Goal: Find specific page/section: Find specific page/section

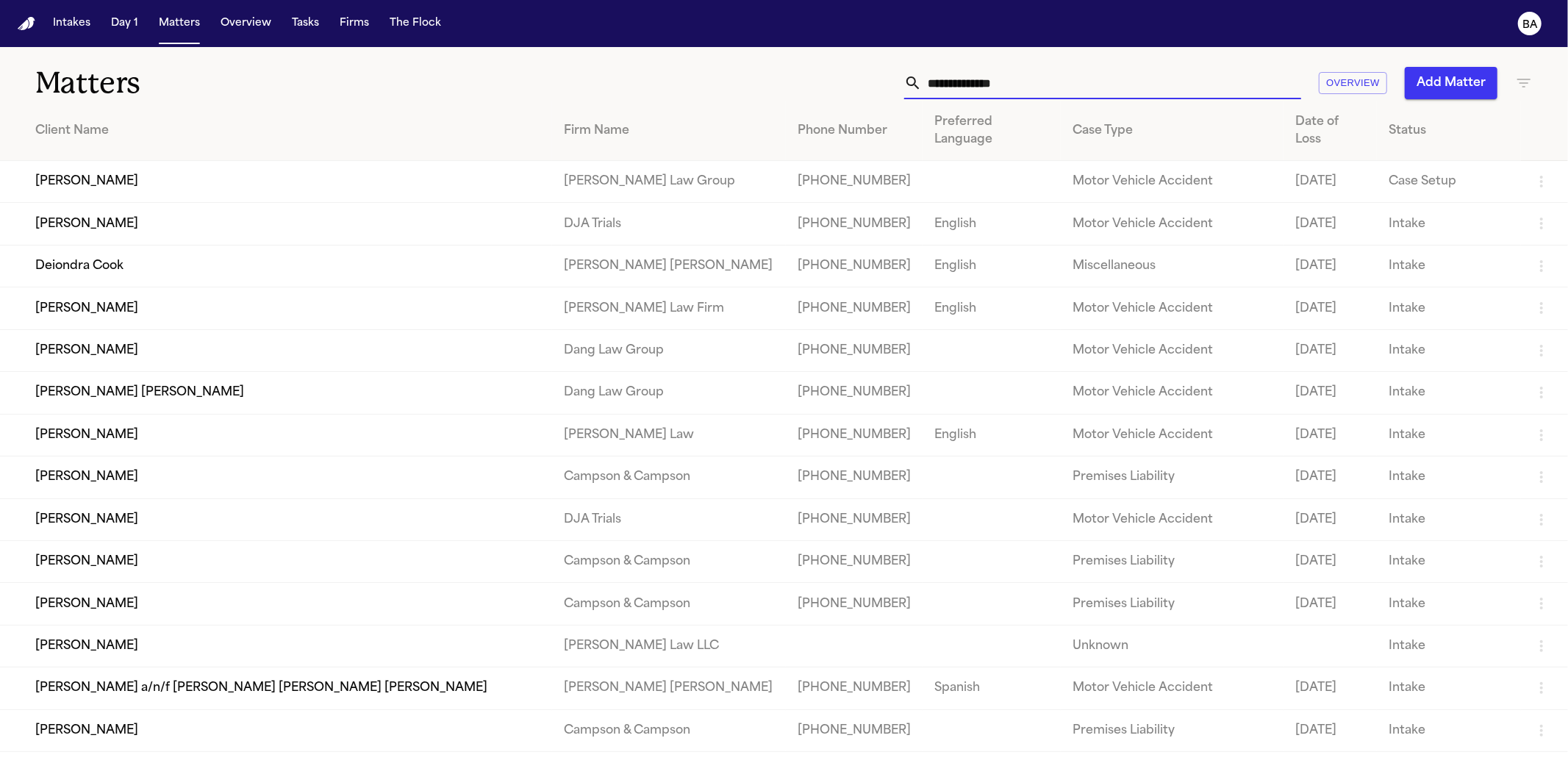
click at [1030, 70] on input "text" at bounding box center [1112, 83] width 380 height 32
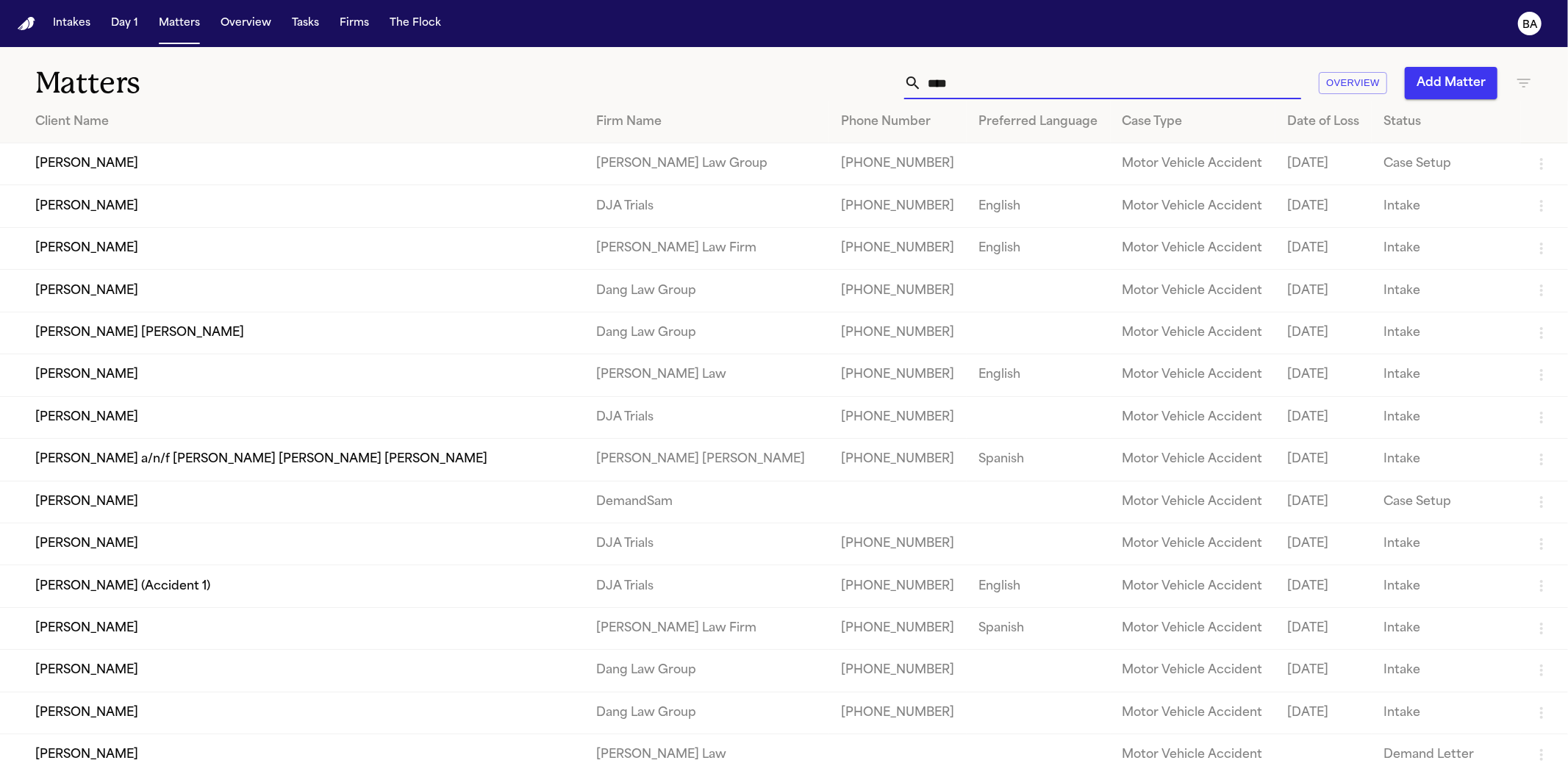
type input "*****"
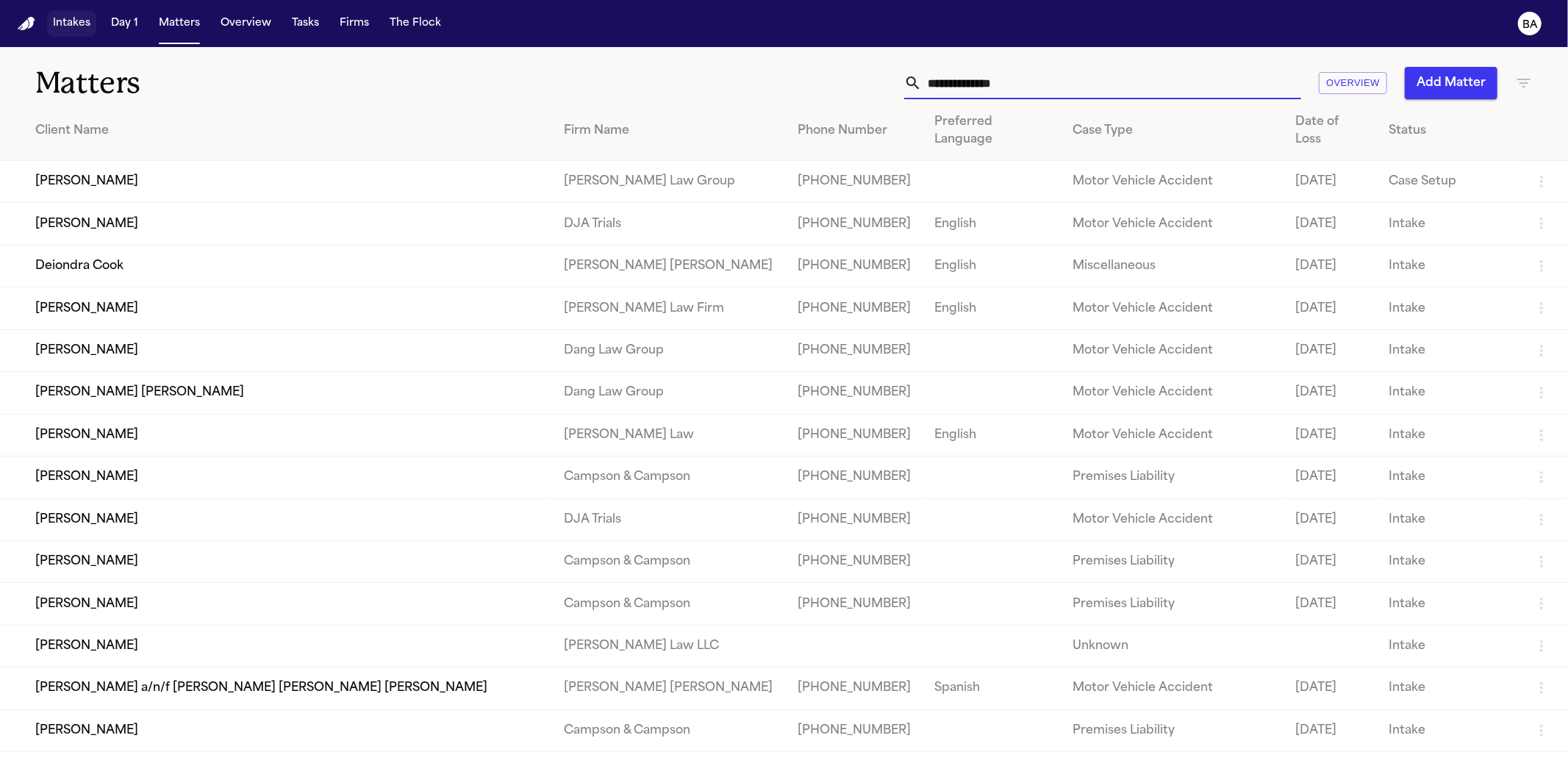
click at [73, 31] on button "Intakes" at bounding box center [71, 22] width 49 height 26
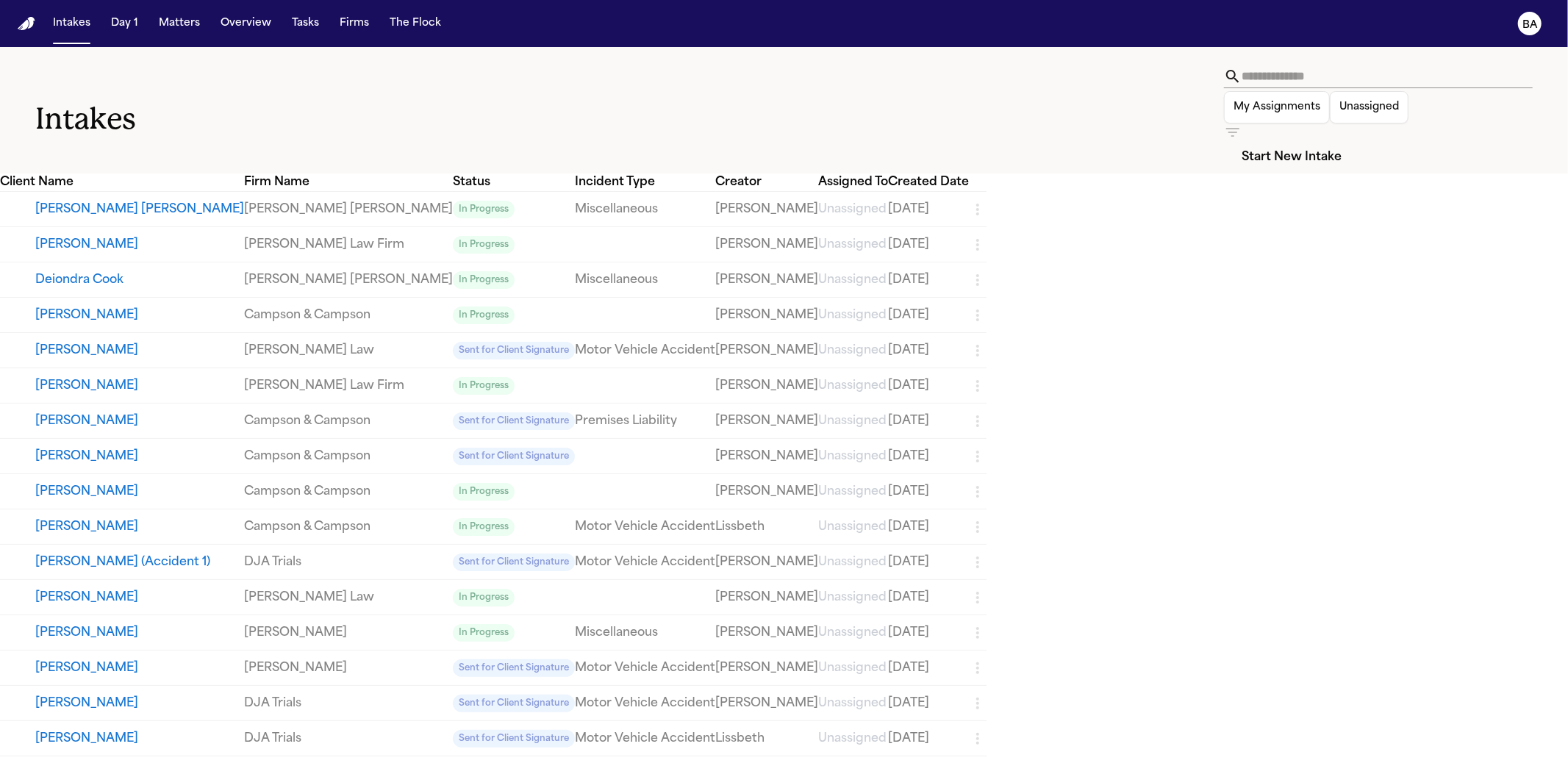
click at [1360, 78] on div "My Assignments Unassigned Start New Intake" at bounding box center [1377, 119] width 309 height 109
click at [1241, 123] on icon "button" at bounding box center [1232, 132] width 18 height 18
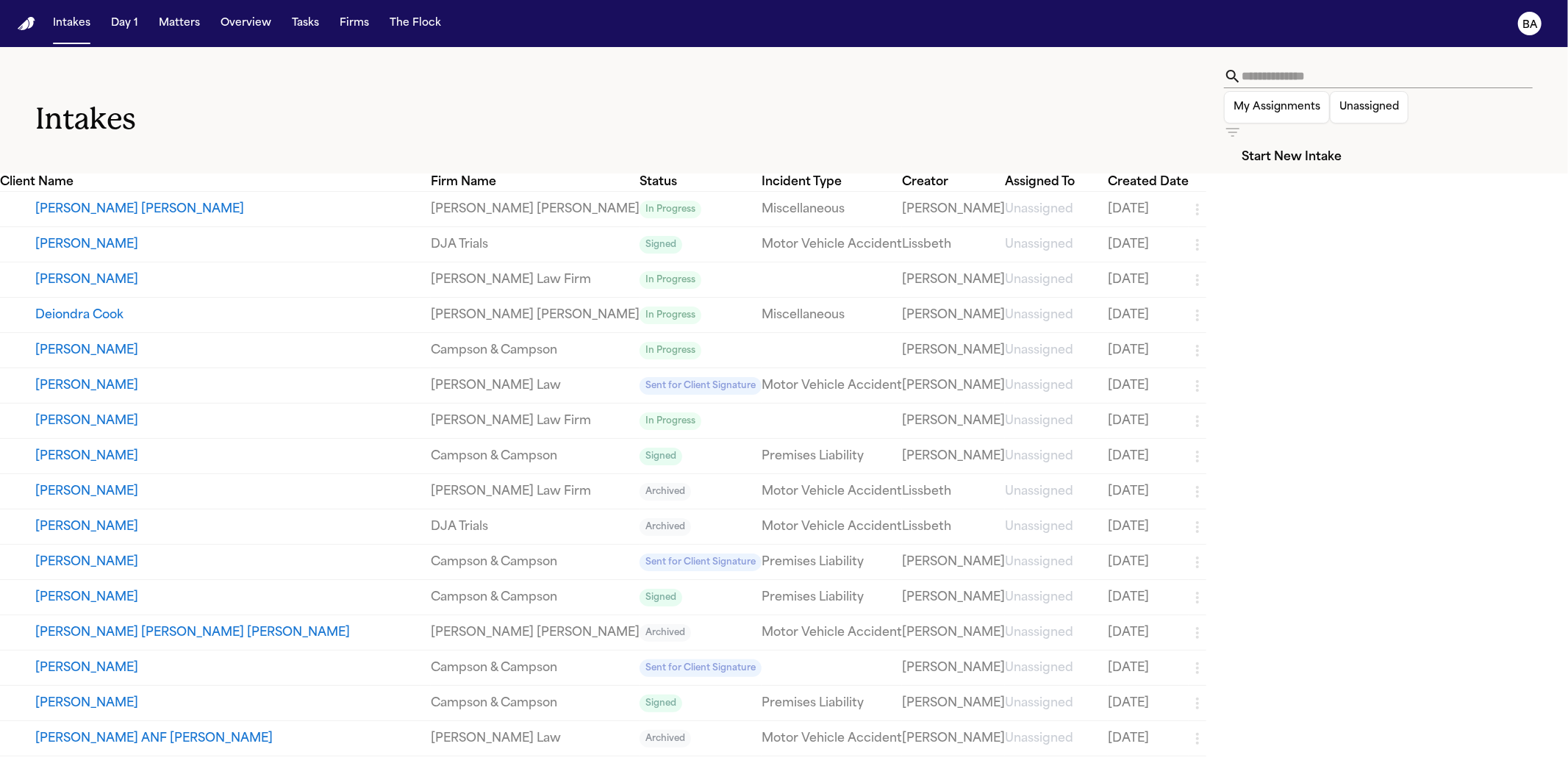
click at [1351, 251] on li "Signed" at bounding box center [1361, 243] width 179 height 18
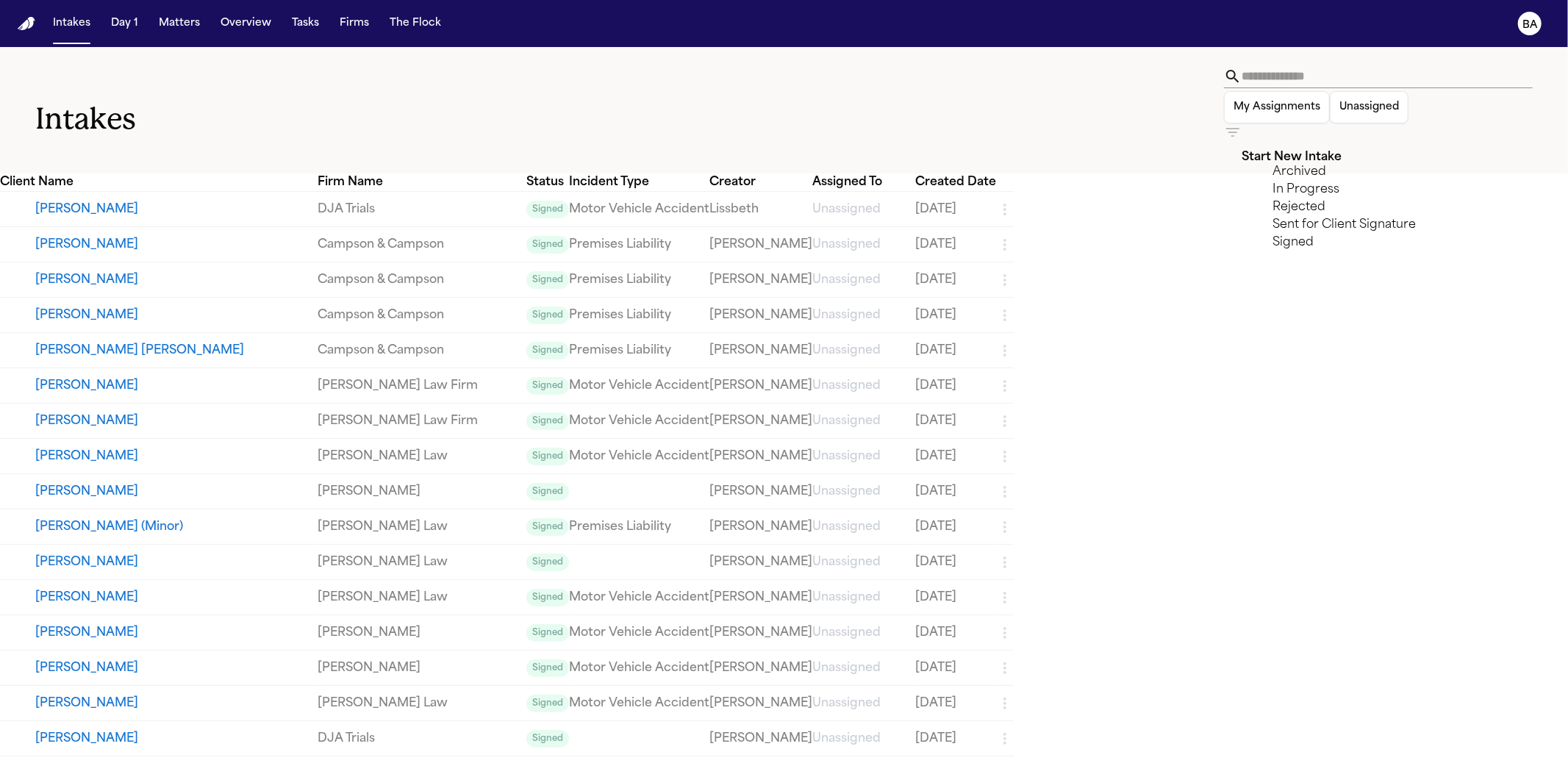
click at [895, 762] on div at bounding box center [784, 763] width 1568 height 0
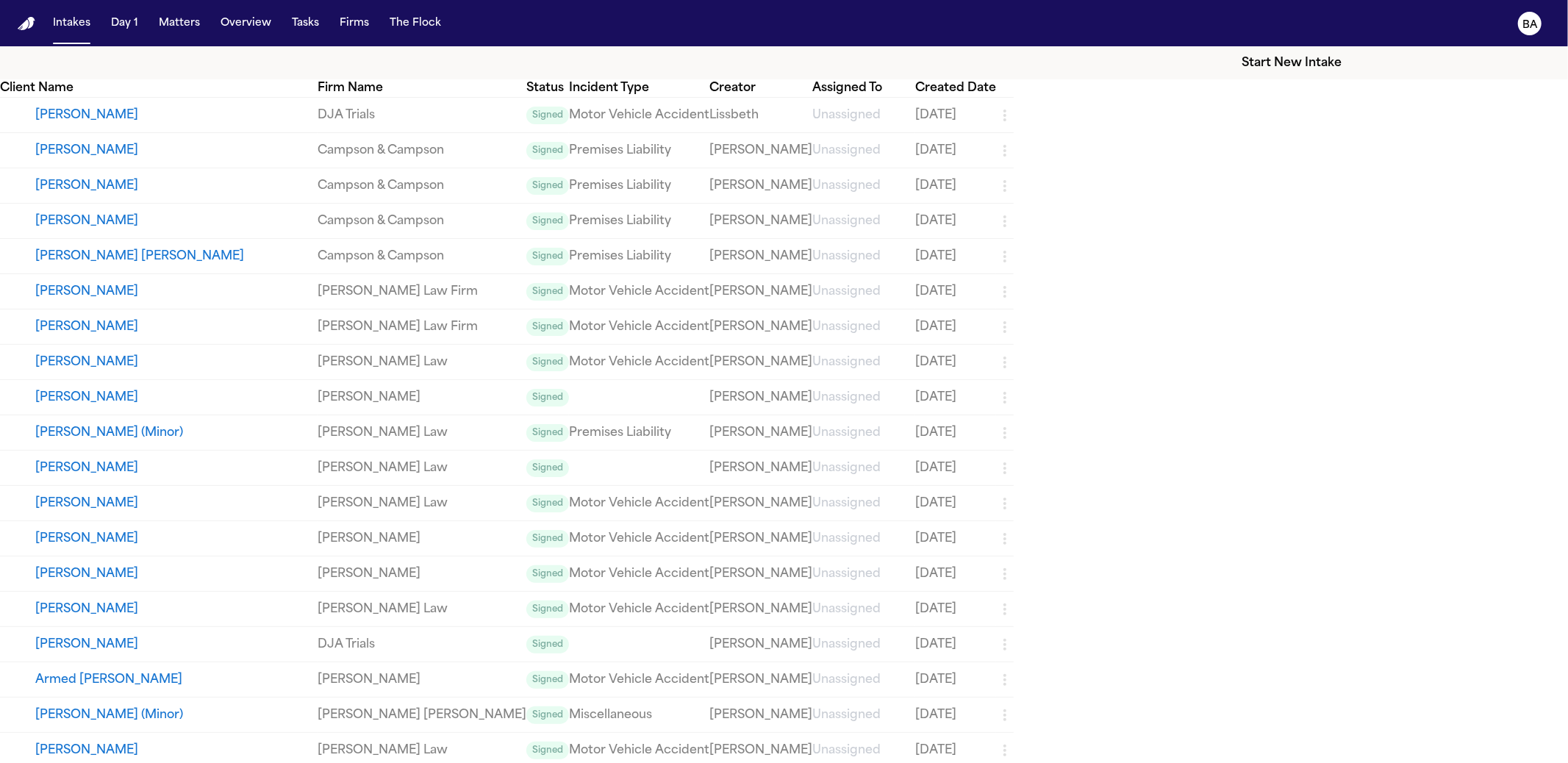
scroll to position [105, 0]
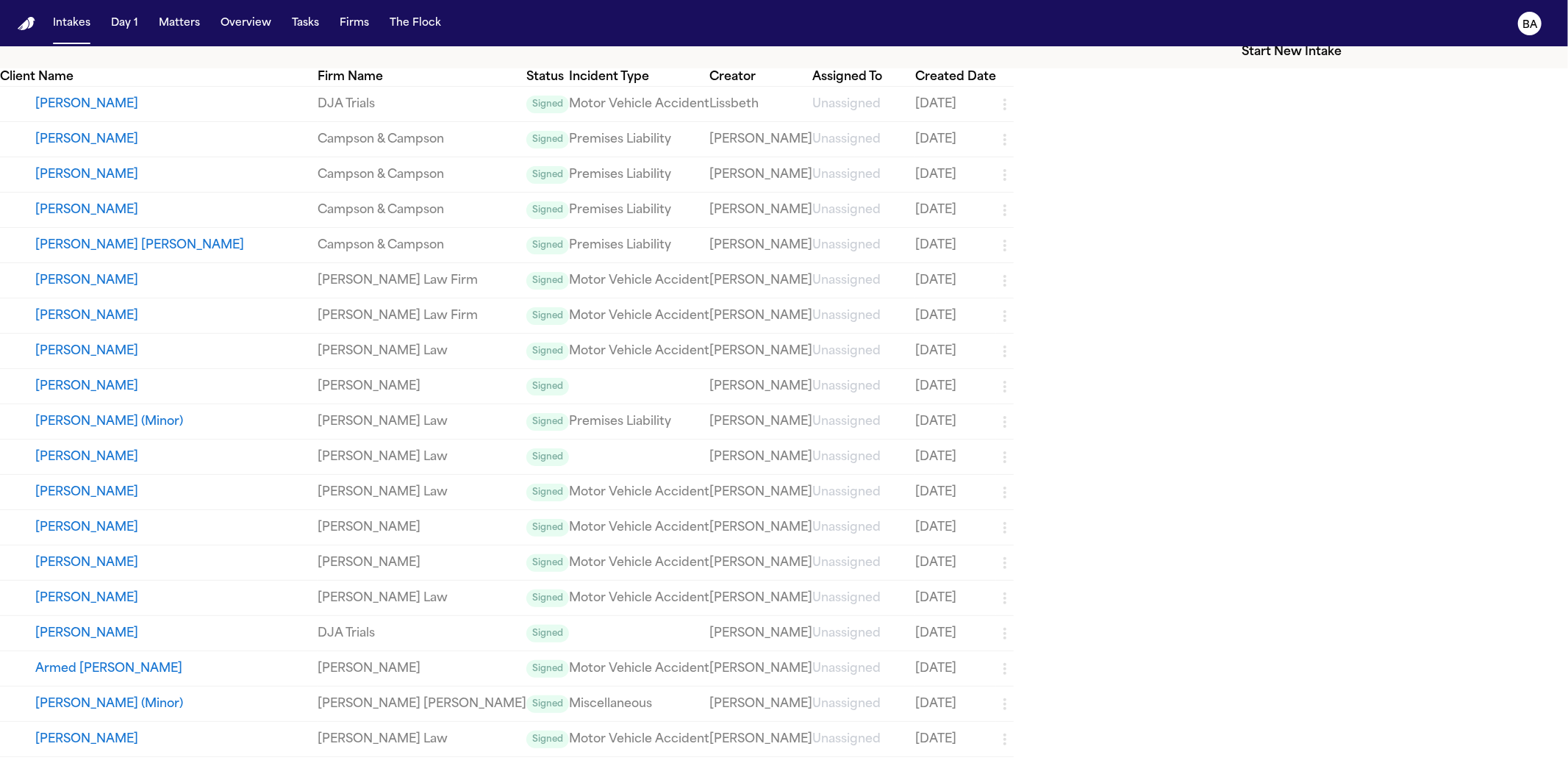
click at [207, 589] on button "[PERSON_NAME]" at bounding box center [176, 598] width 282 height 18
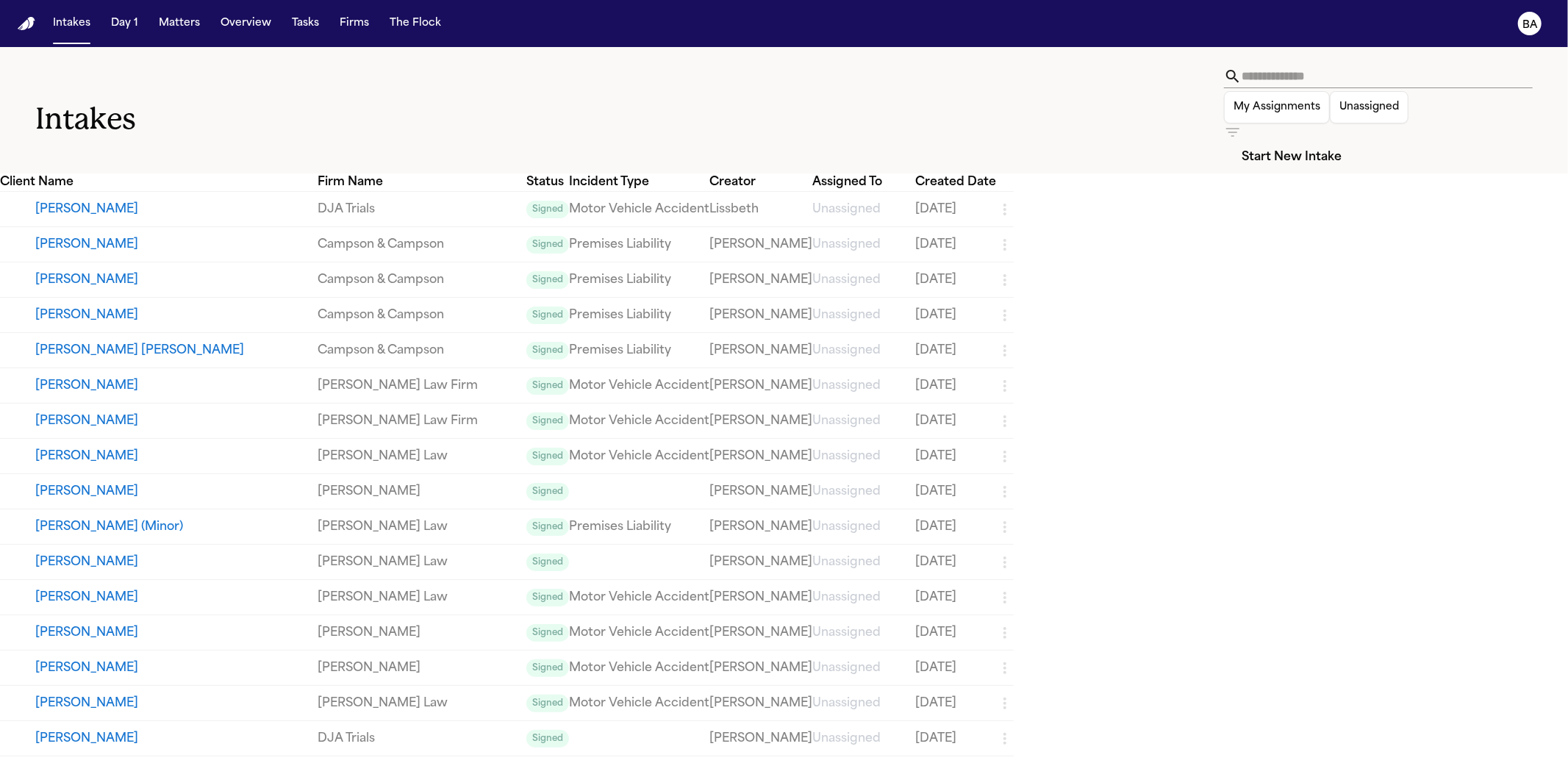
select select "**********"
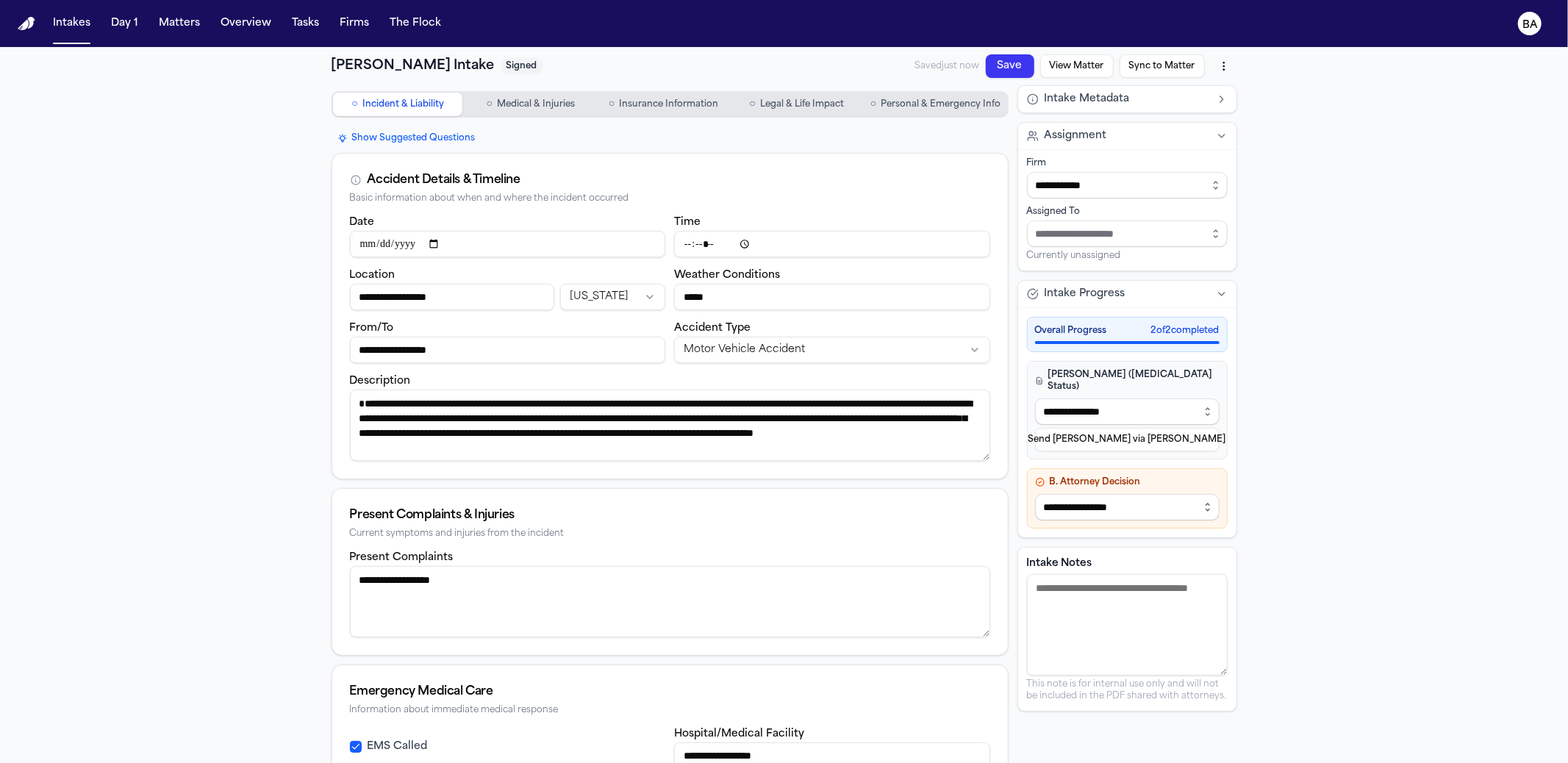
click at [1095, 66] on button "View Matter" at bounding box center [1077, 66] width 74 height 23
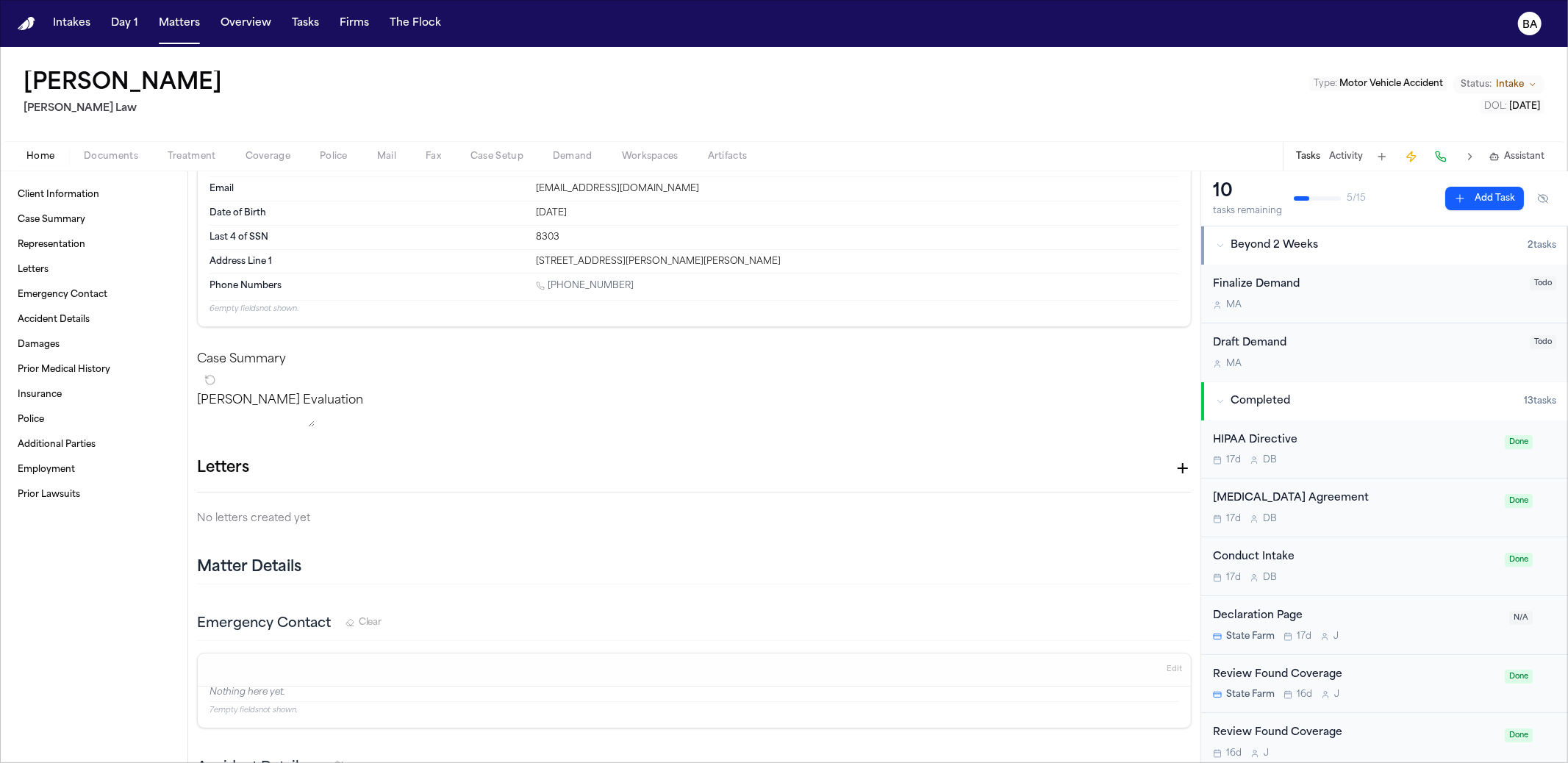
scroll to position [584, 0]
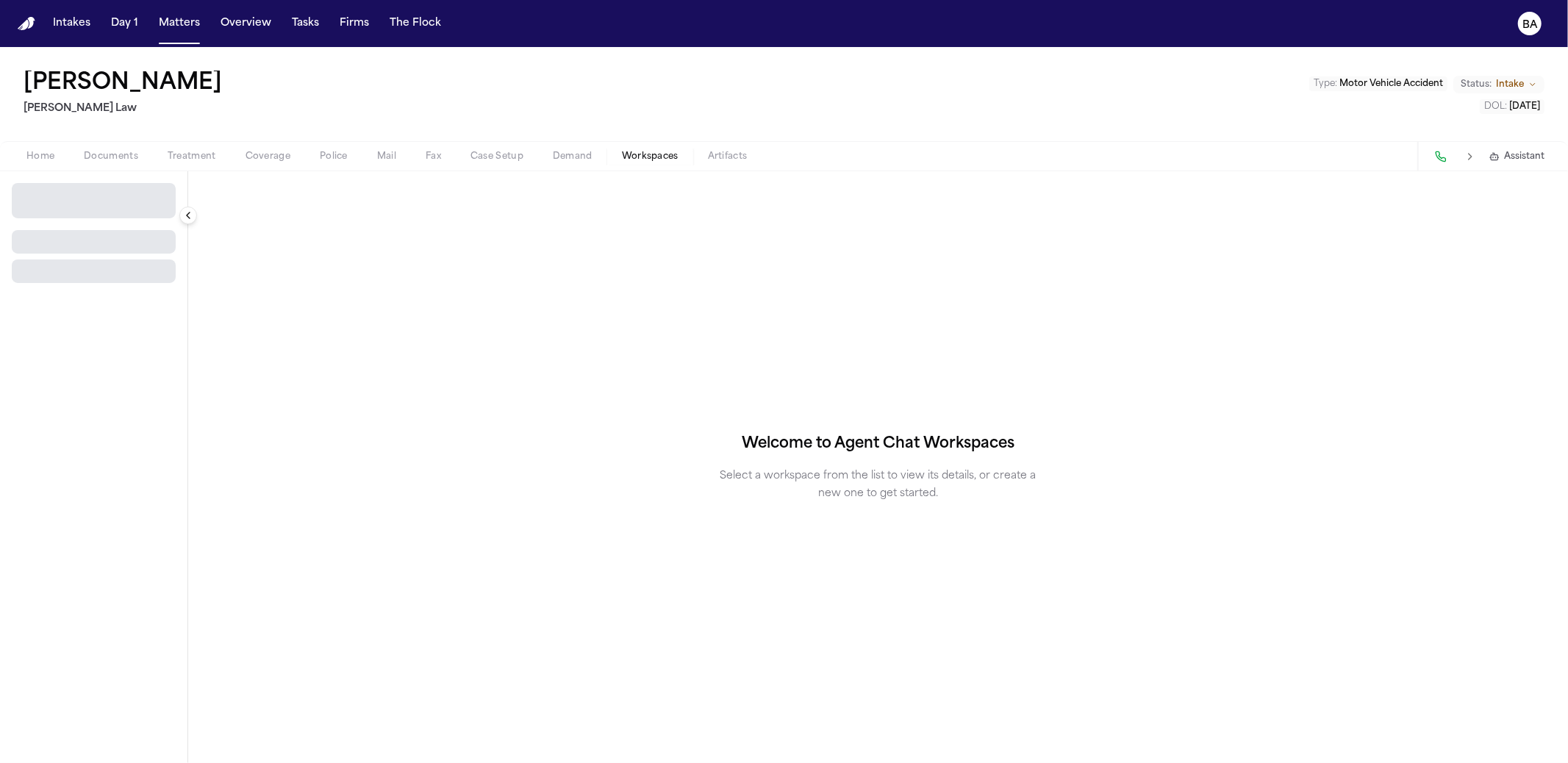
click at [689, 154] on button "Workspaces" at bounding box center [650, 157] width 86 height 18
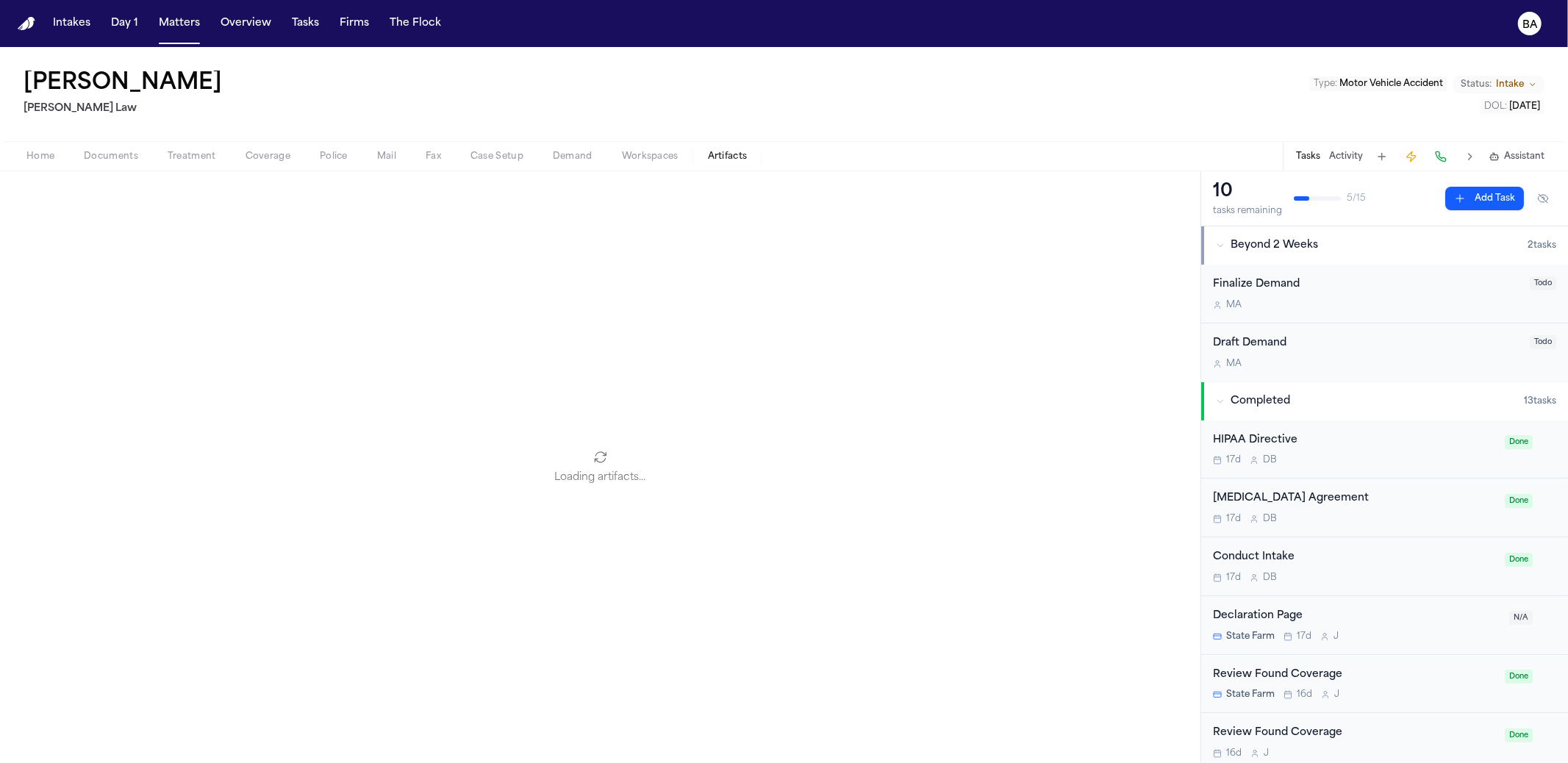
click at [711, 154] on span "Artifacts" at bounding box center [728, 157] width 40 height 12
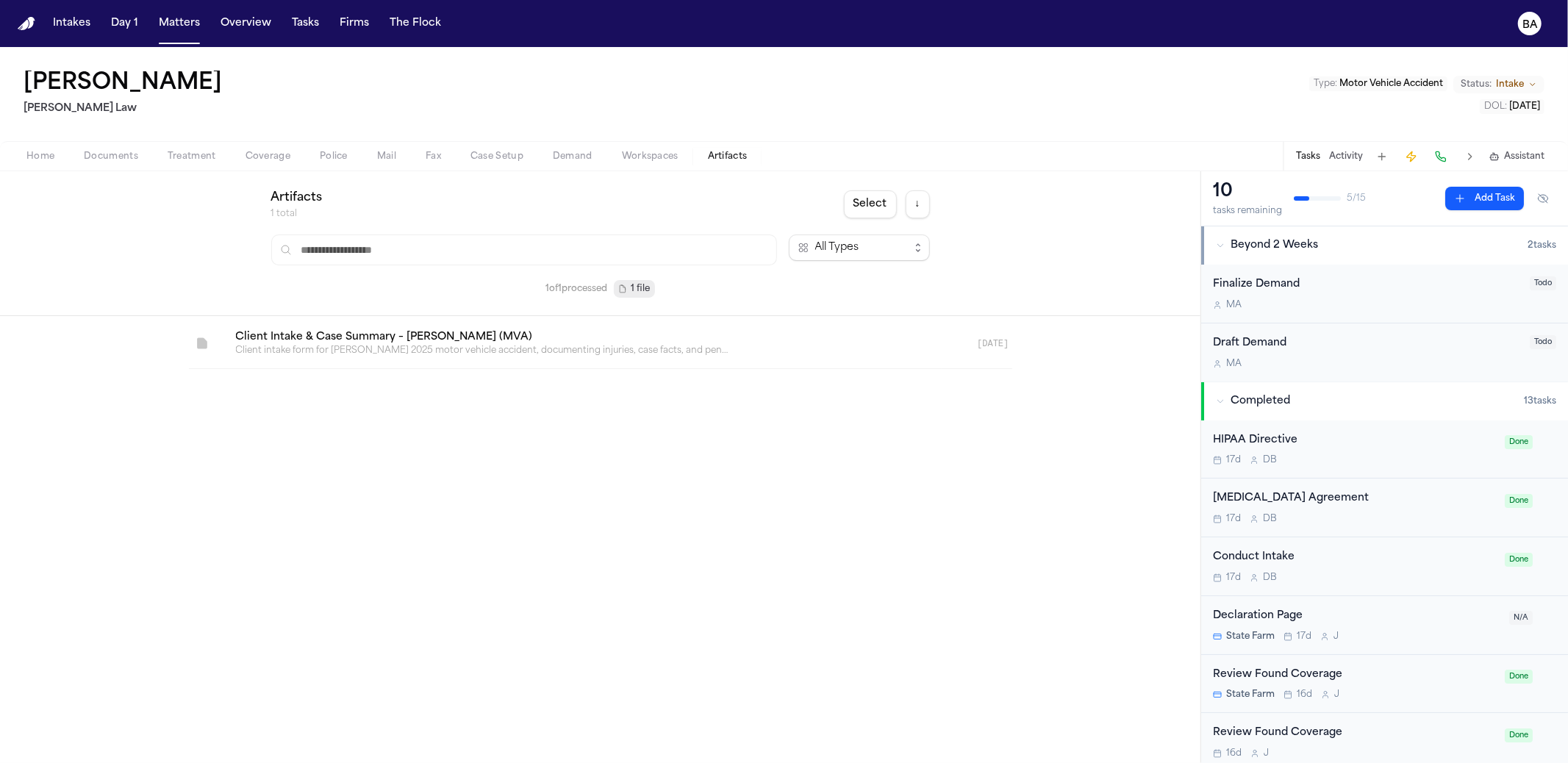
click at [416, 346] on link at bounding box center [582, 344] width 717 height 49
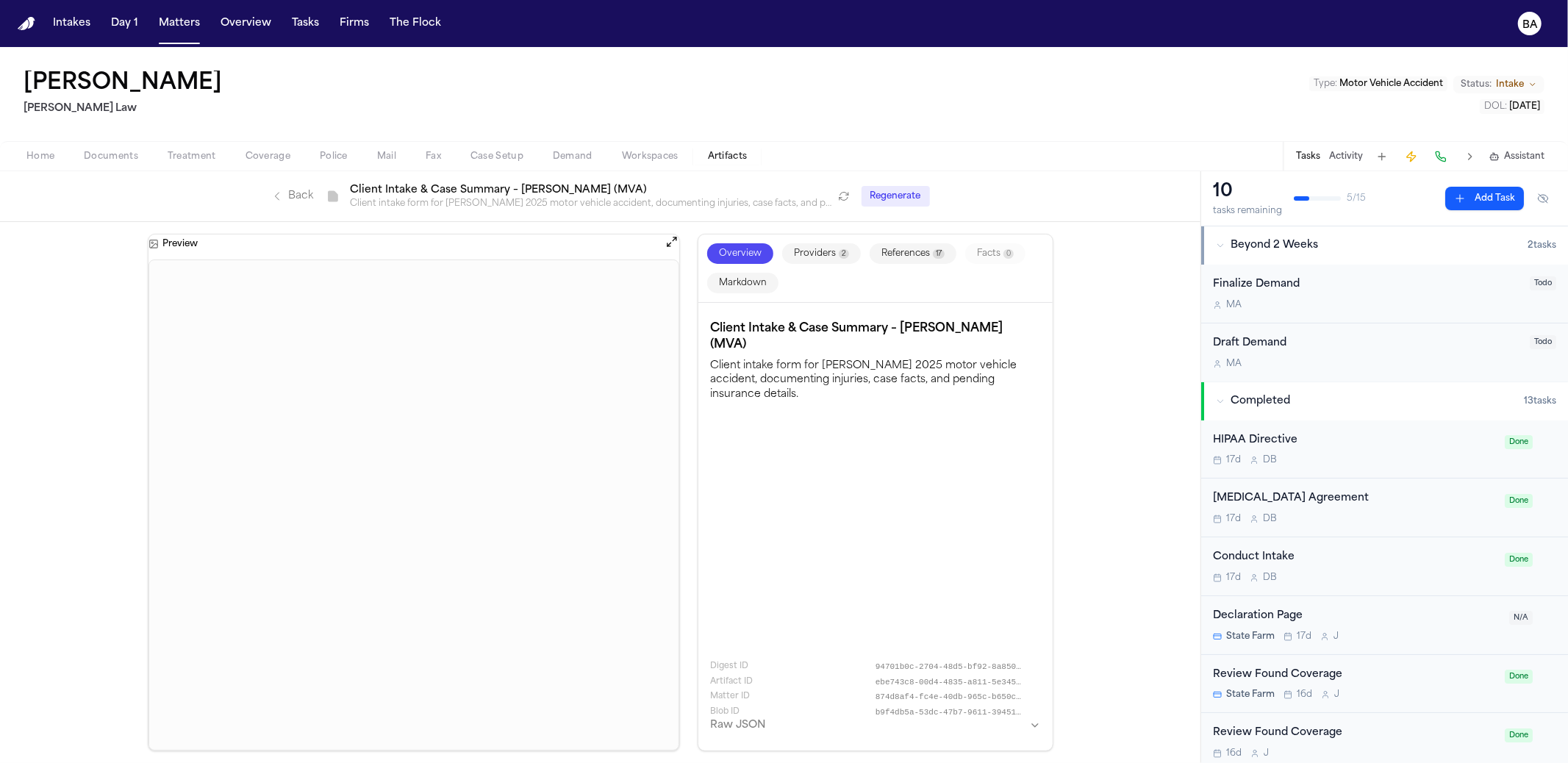
click at [827, 254] on button "Providers 2" at bounding box center [820, 253] width 78 height 21
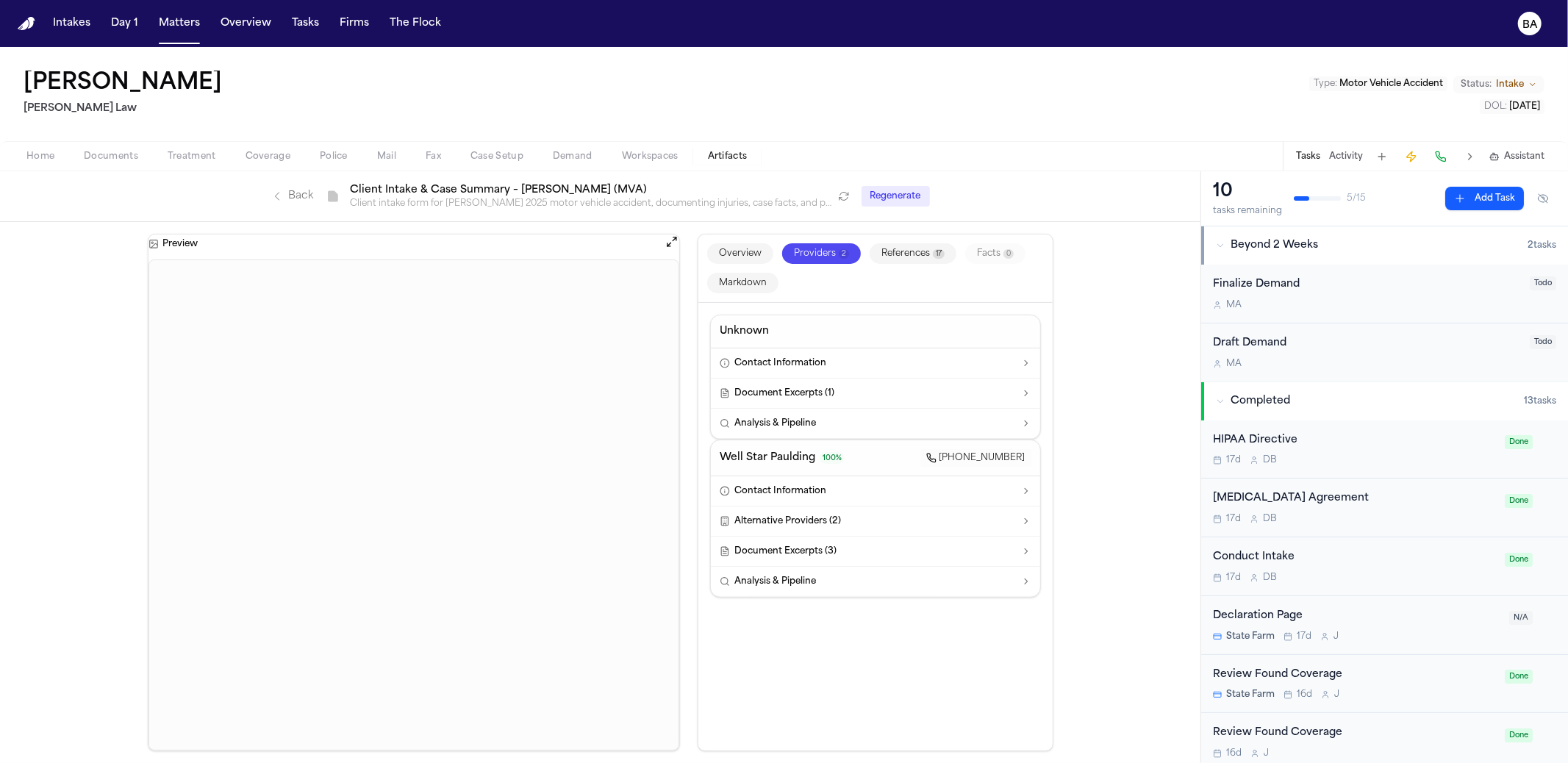
click at [907, 256] on button "References 17" at bounding box center [913, 253] width 86 height 21
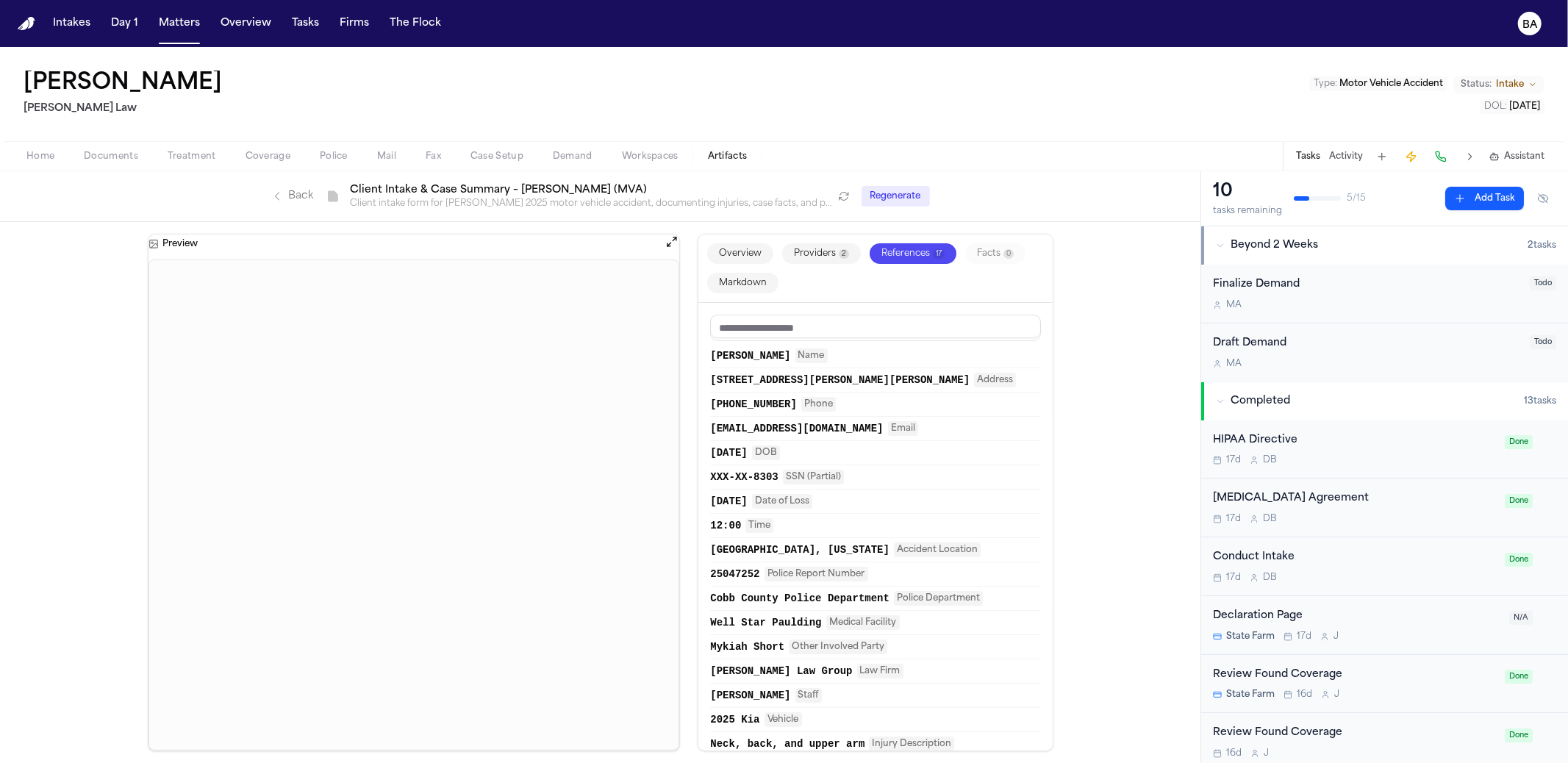
scroll to position [10, 0]
